Goal: Browse casually

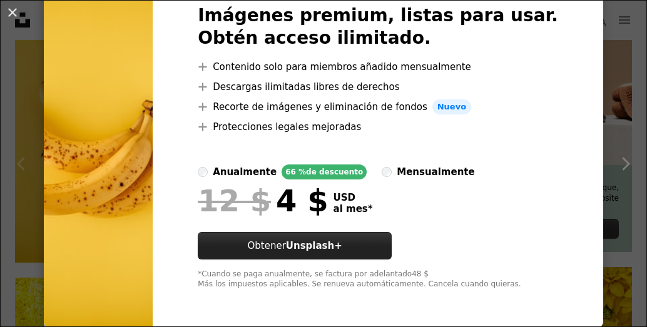
scroll to position [74, 0]
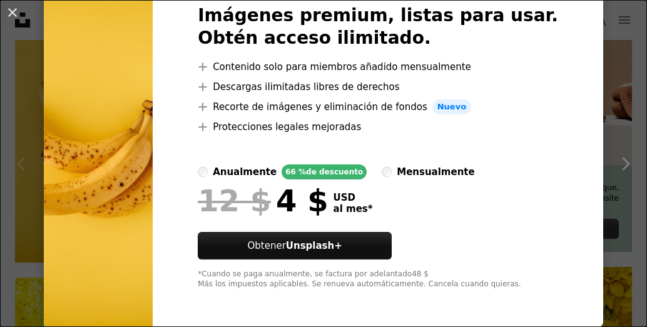
click at [133, 123] on img at bounding box center [98, 147] width 109 height 361
click at [16, 15] on button "An X shape" at bounding box center [12, 12] width 15 height 15
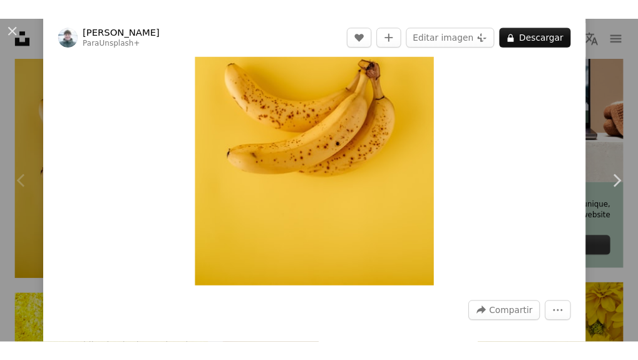
scroll to position [91, 0]
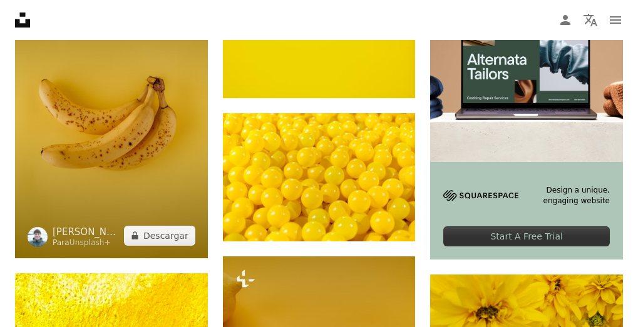
click at [98, 112] on img at bounding box center [111, 113] width 193 height 289
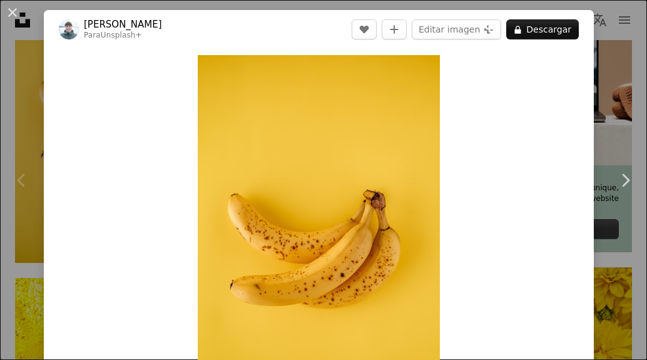
click at [11, 13] on button "An X shape" at bounding box center [12, 12] width 15 height 15
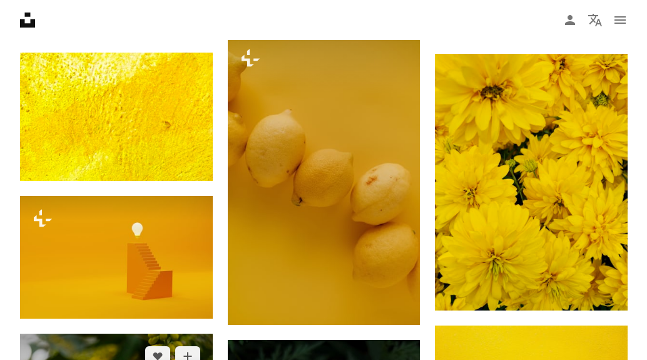
scroll to position [573, 0]
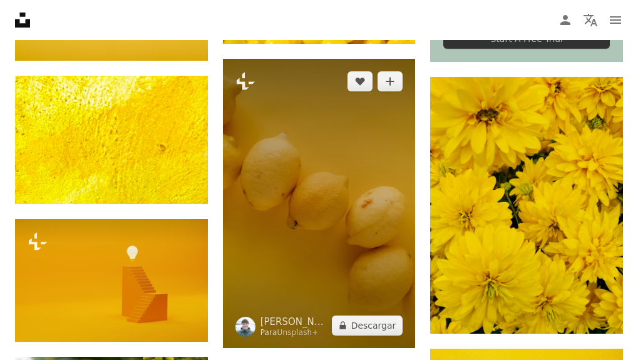
click at [315, 233] on img at bounding box center [319, 203] width 193 height 289
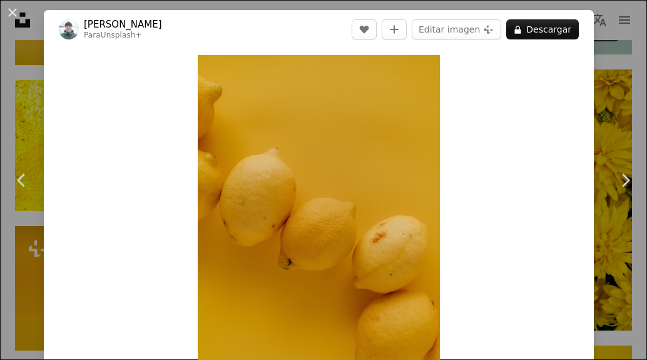
click at [315, 233] on img "Ampliar en esta imagen" at bounding box center [319, 237] width 242 height 364
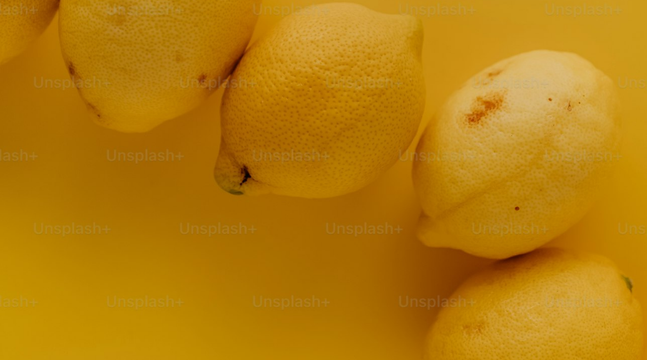
scroll to position [270, 0]
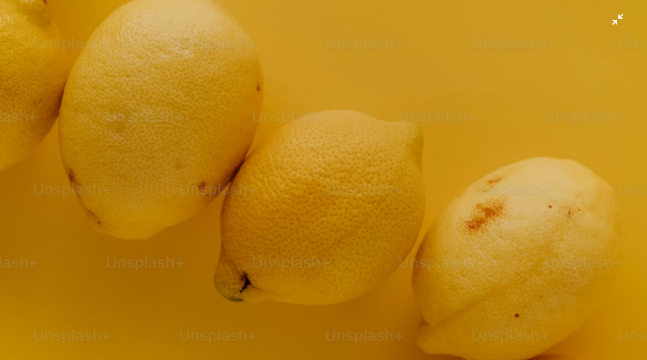
click at [319, 233] on img "Reducir el zoom en esta imagen" at bounding box center [323, 215] width 648 height 973
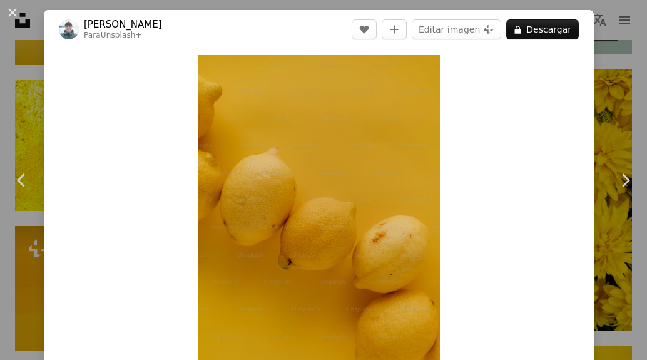
scroll to position [55, 0]
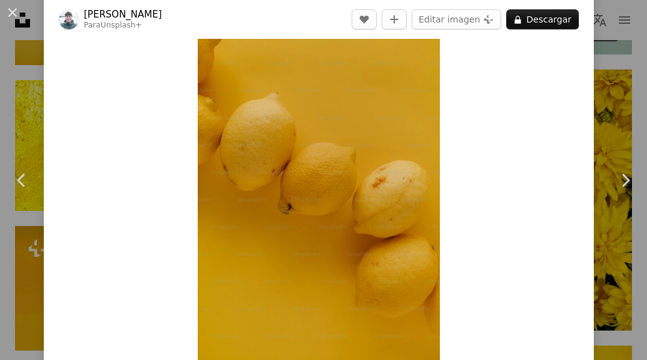
drag, startPoint x: 331, startPoint y: 168, endPoint x: 273, endPoint y: 155, distance: 59.7
click at [273, 155] on img "Ampliar en esta imagen" at bounding box center [319, 182] width 242 height 364
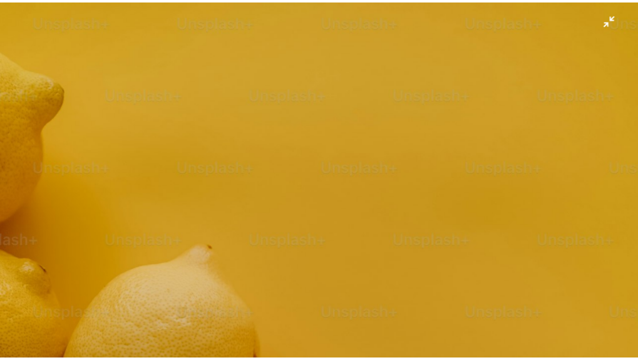
scroll to position [292, 0]
